Goal: Information Seeking & Learning: Stay updated

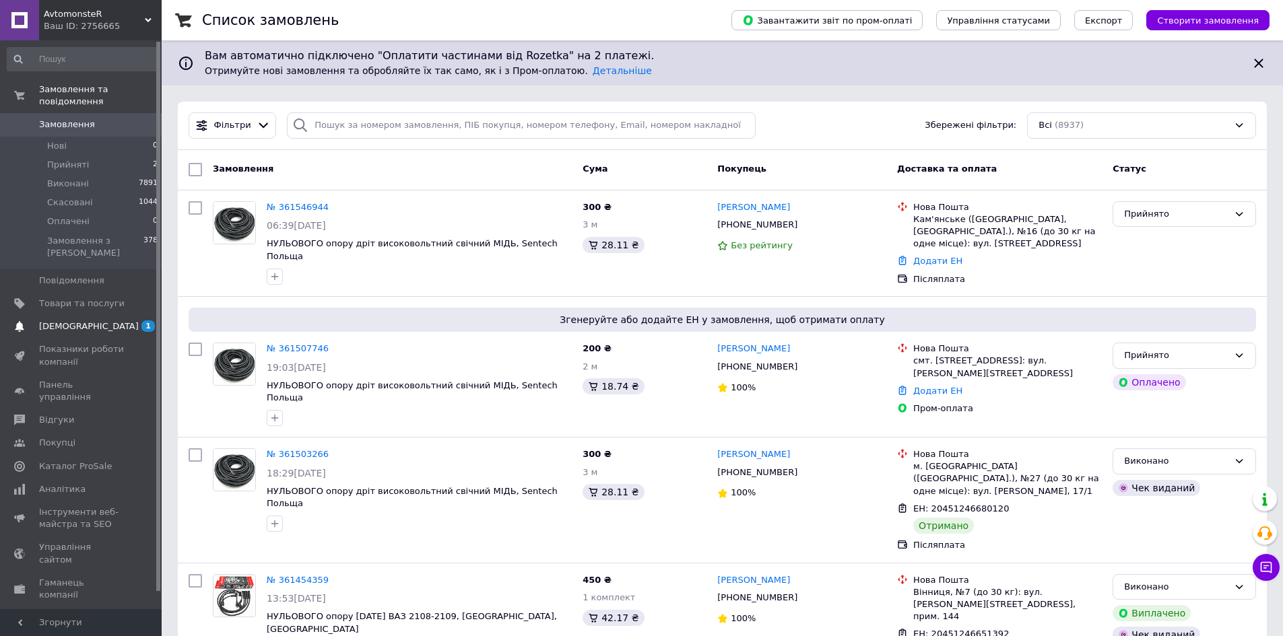
click at [70, 321] on span "[DEMOGRAPHIC_DATA]" at bounding box center [89, 327] width 100 height 12
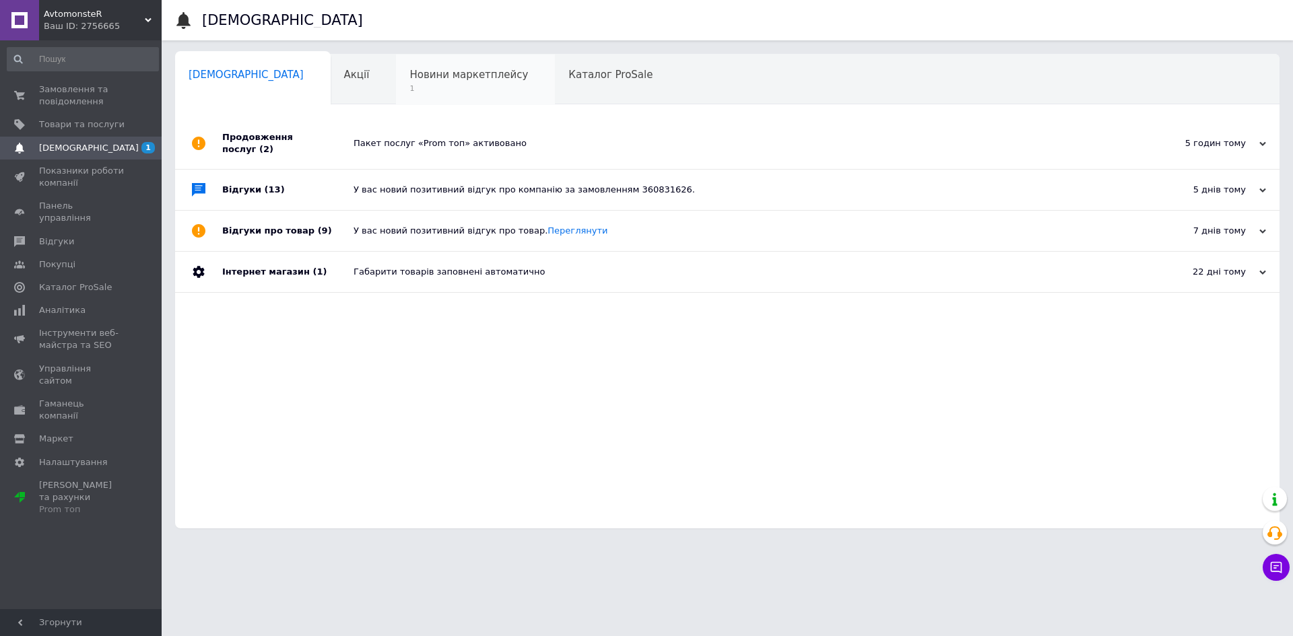
click at [409, 89] on span "1" at bounding box center [468, 89] width 119 height 10
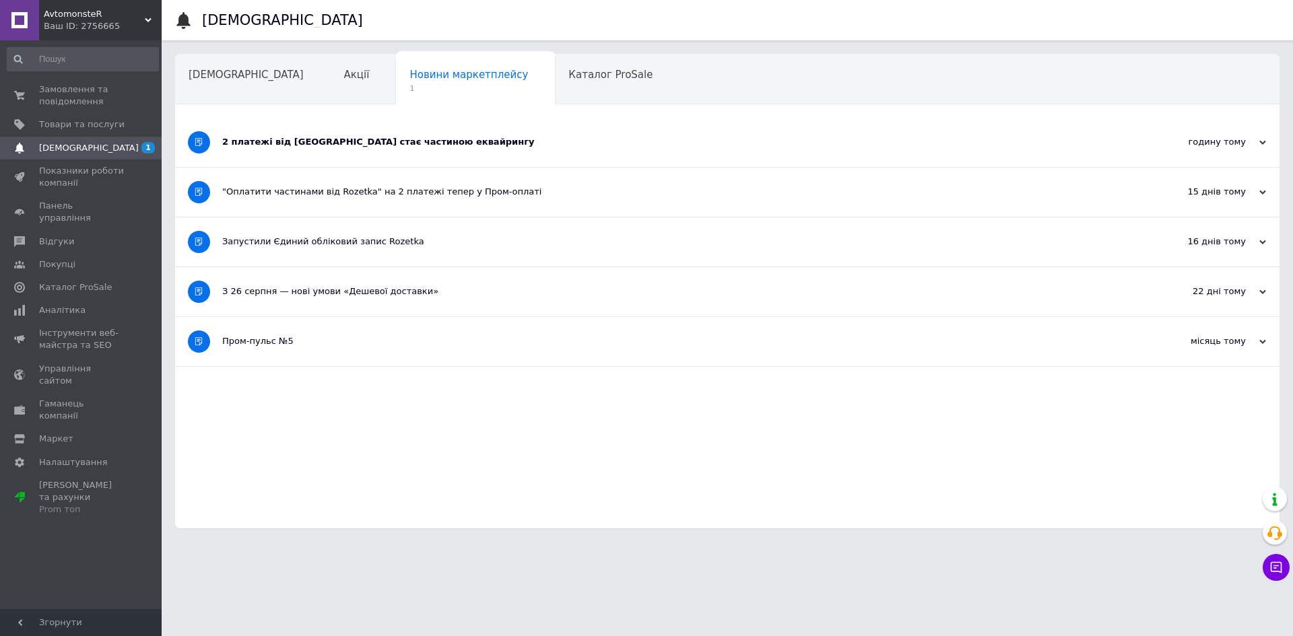
click at [522, 137] on div "2 платежі від [GEOGRAPHIC_DATA] стає частиною еквайрингу" at bounding box center [676, 142] width 909 height 12
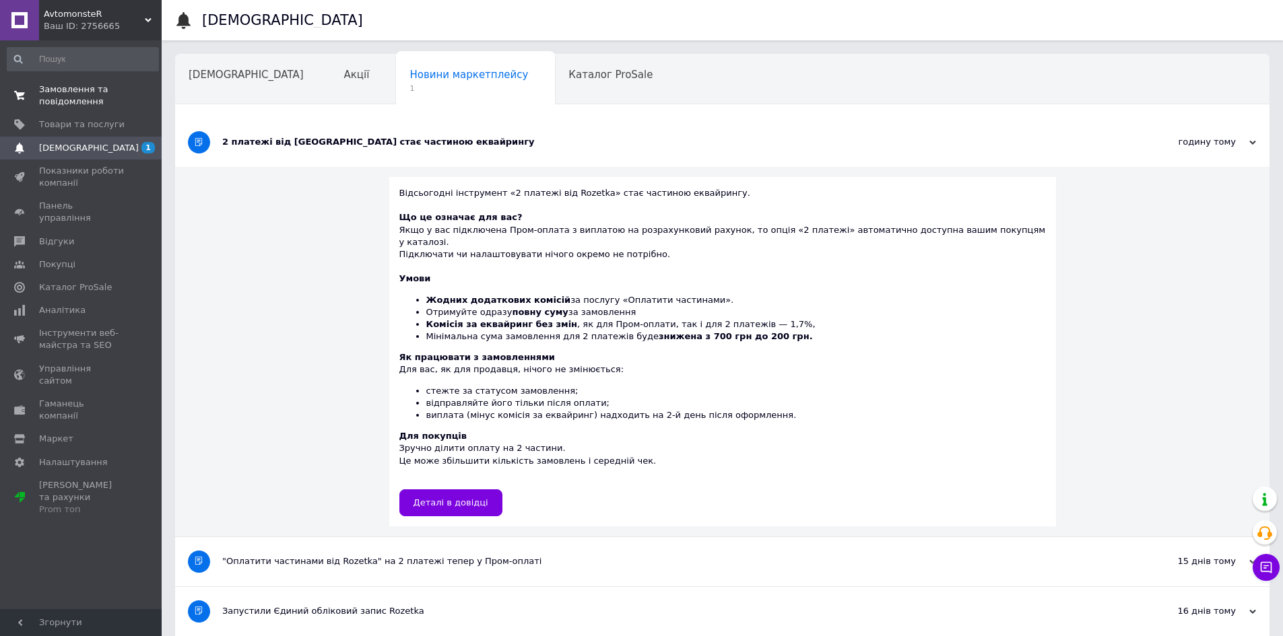
click at [71, 90] on span "Замовлення та повідомлення" at bounding box center [82, 96] width 86 height 24
